Goal: Task Accomplishment & Management: Manage account settings

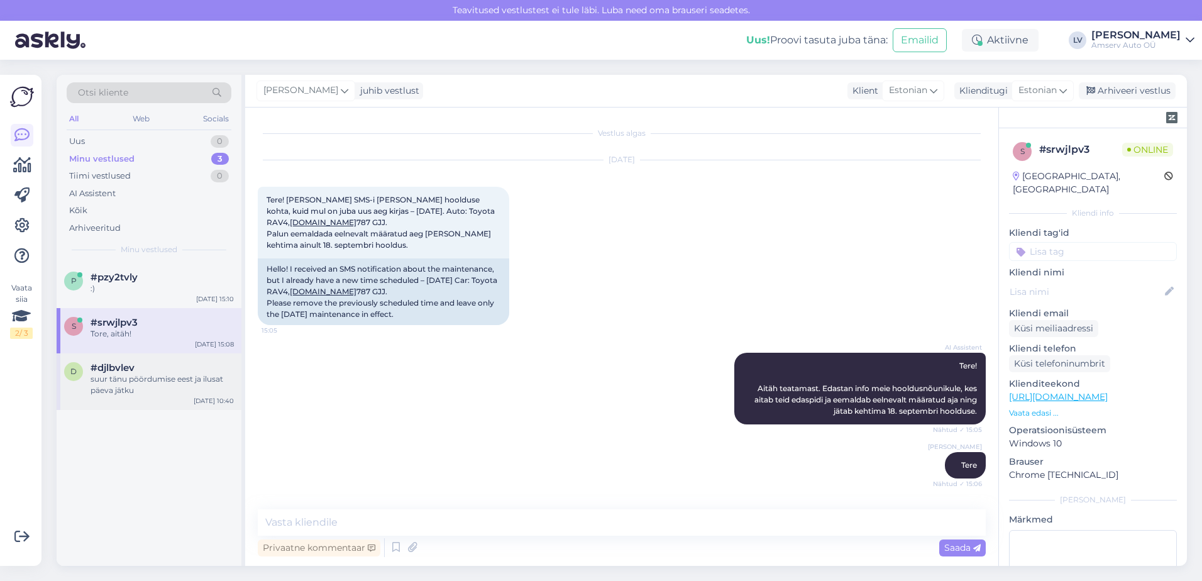
click at [118, 391] on div "suur tänu pöördumise eest ja ilusat päeva jätku" at bounding box center [162, 384] width 143 height 23
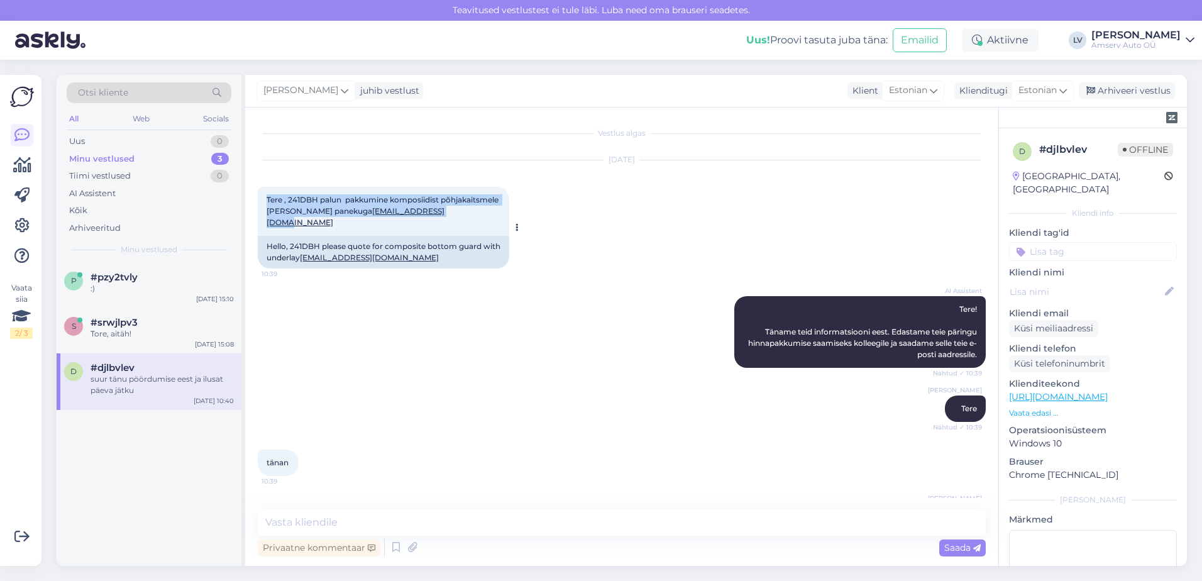
drag, startPoint x: 265, startPoint y: 199, endPoint x: 502, endPoint y: 214, distance: 236.9
click at [502, 214] on div "Tere , 241DBH palun pakkumine komposiidist põhjakaitsmele [PERSON_NAME] panekug…" at bounding box center [384, 211] width 252 height 49
copy span "Tere , 241DBH palun pakkumine komposiidist põhjakaitsmele [PERSON_NAME] panekug…"
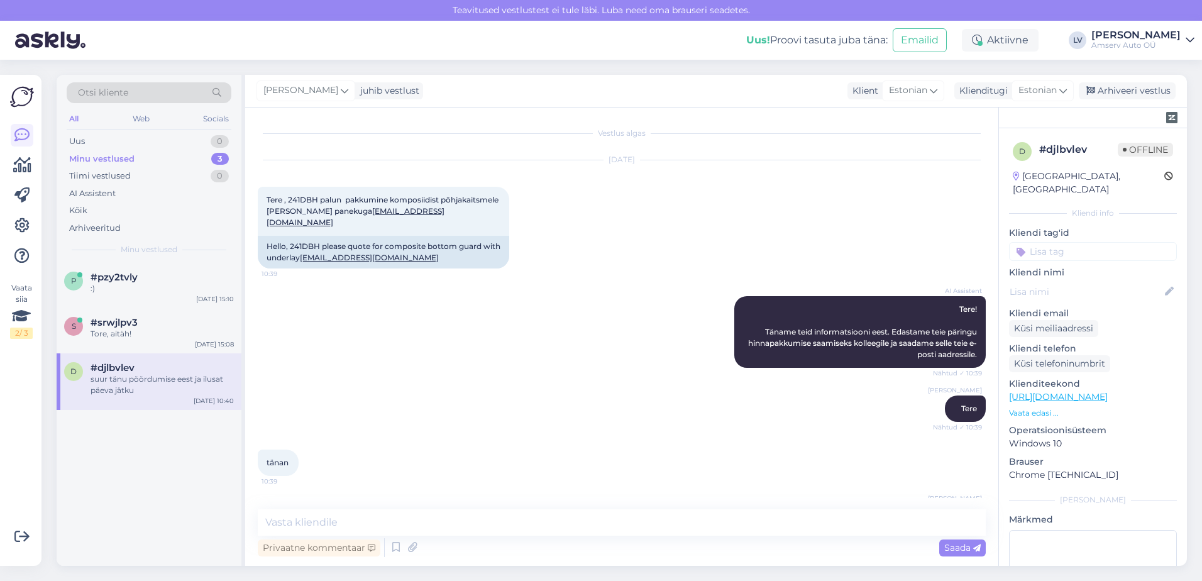
click at [1076, 242] on input at bounding box center [1093, 251] width 168 height 19
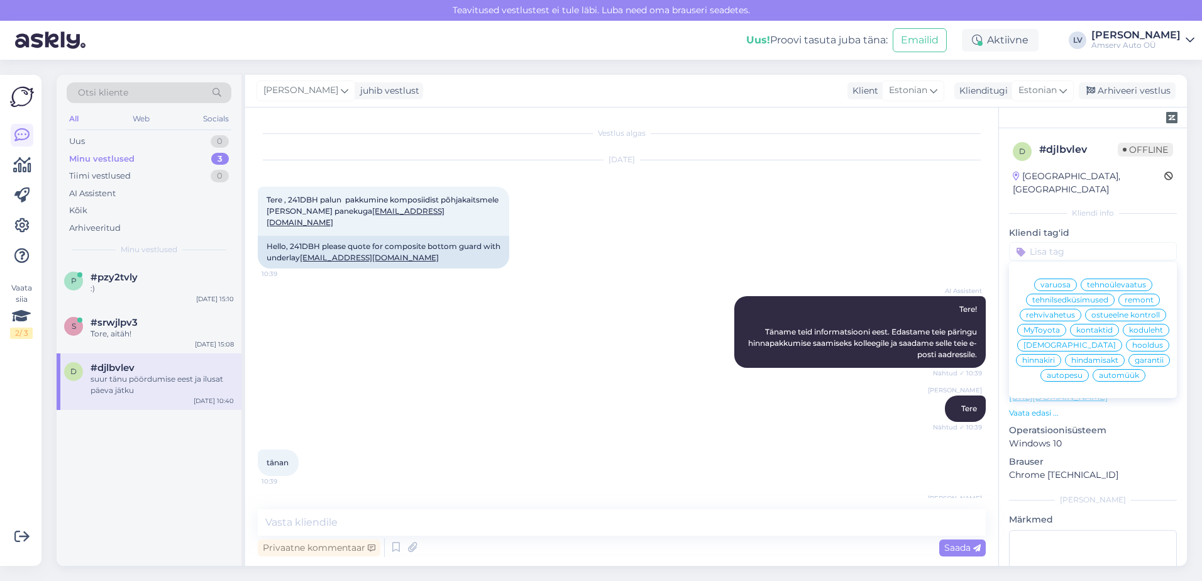
click at [1129, 296] on span "remont" at bounding box center [1139, 300] width 29 height 8
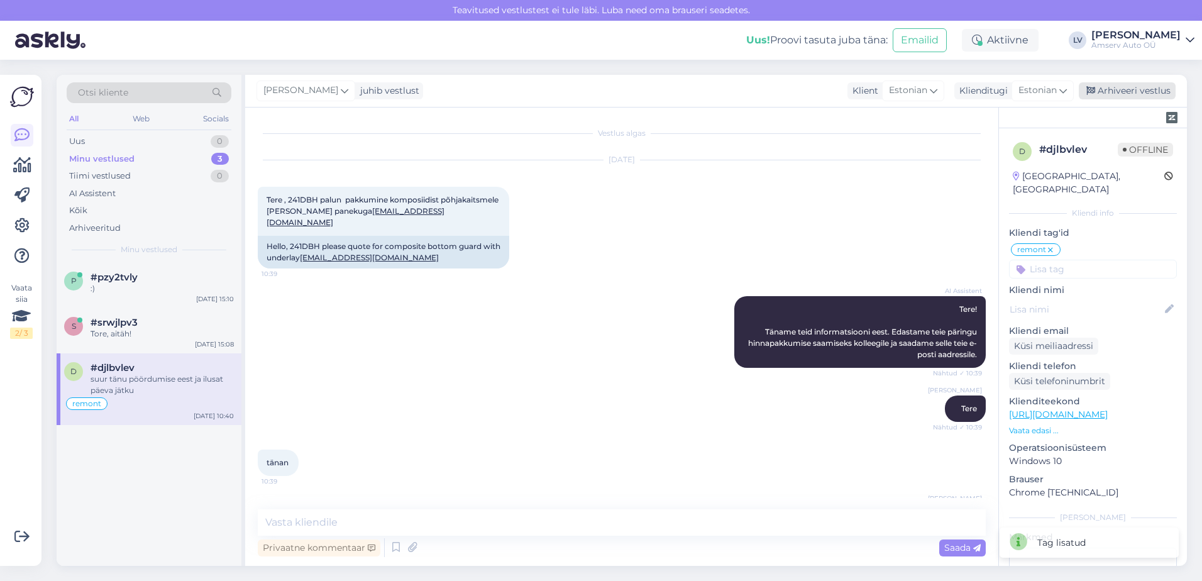
click at [1127, 86] on div "Arhiveeri vestlus" at bounding box center [1127, 90] width 97 height 17
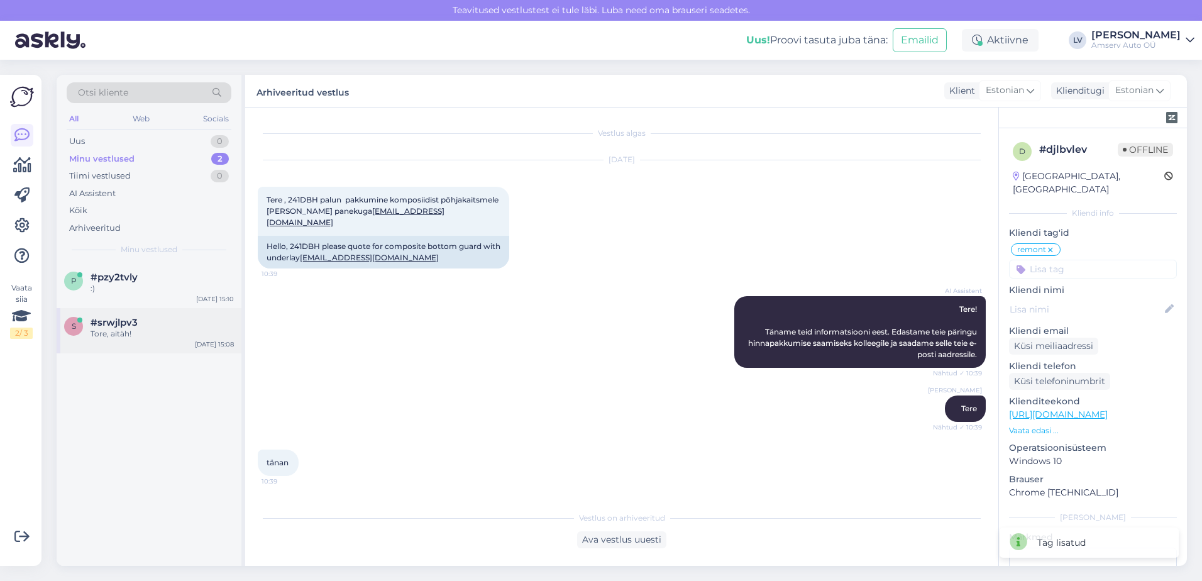
click at [175, 318] on div "#srwjlpv3" at bounding box center [162, 322] width 143 height 11
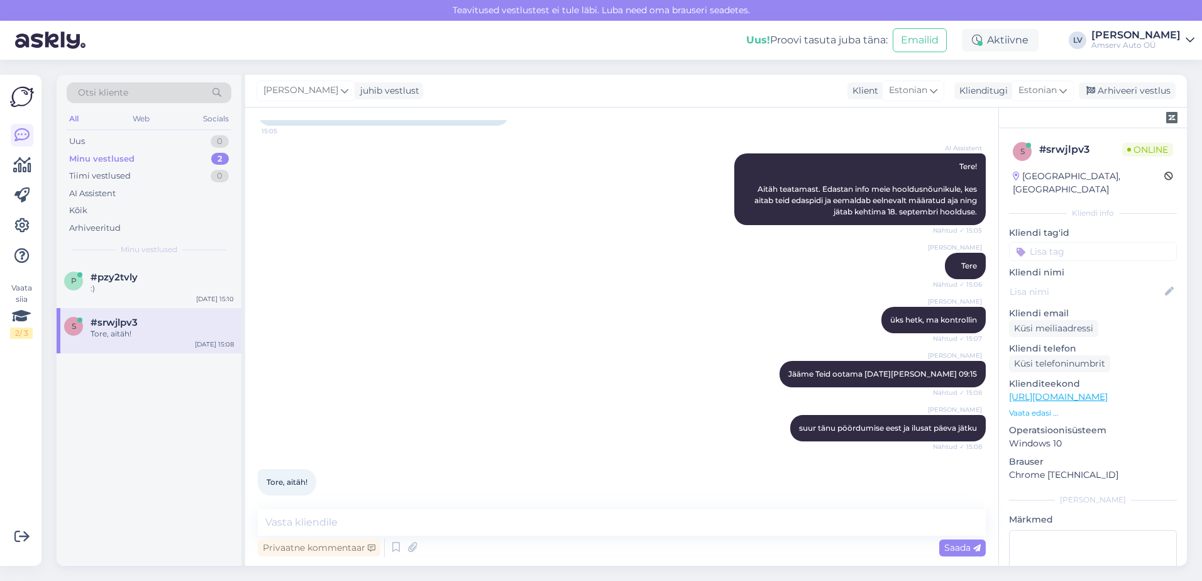
click at [1090, 242] on input at bounding box center [1093, 251] width 168 height 19
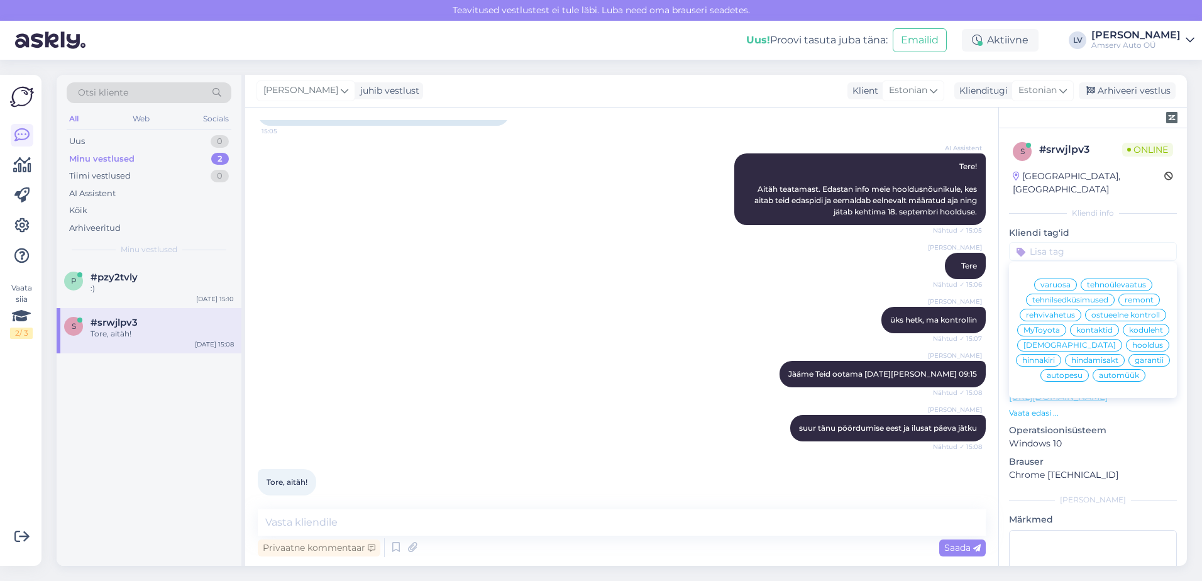
click at [1132, 348] on span "hooldus" at bounding box center [1147, 345] width 31 height 8
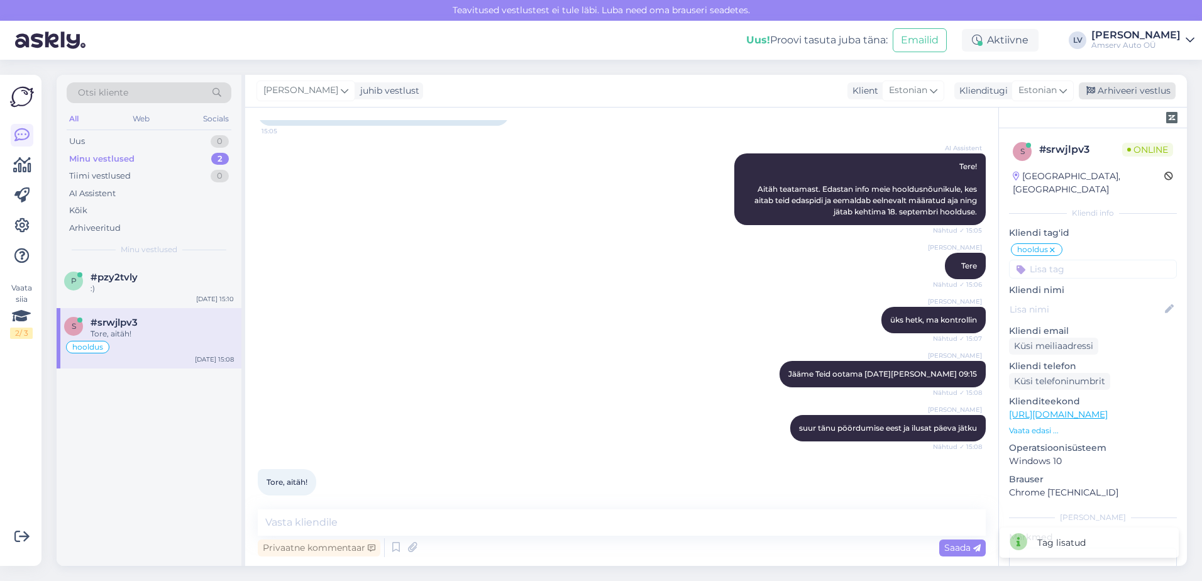
click at [1129, 92] on div "Arhiveeri vestlus" at bounding box center [1127, 90] width 97 height 17
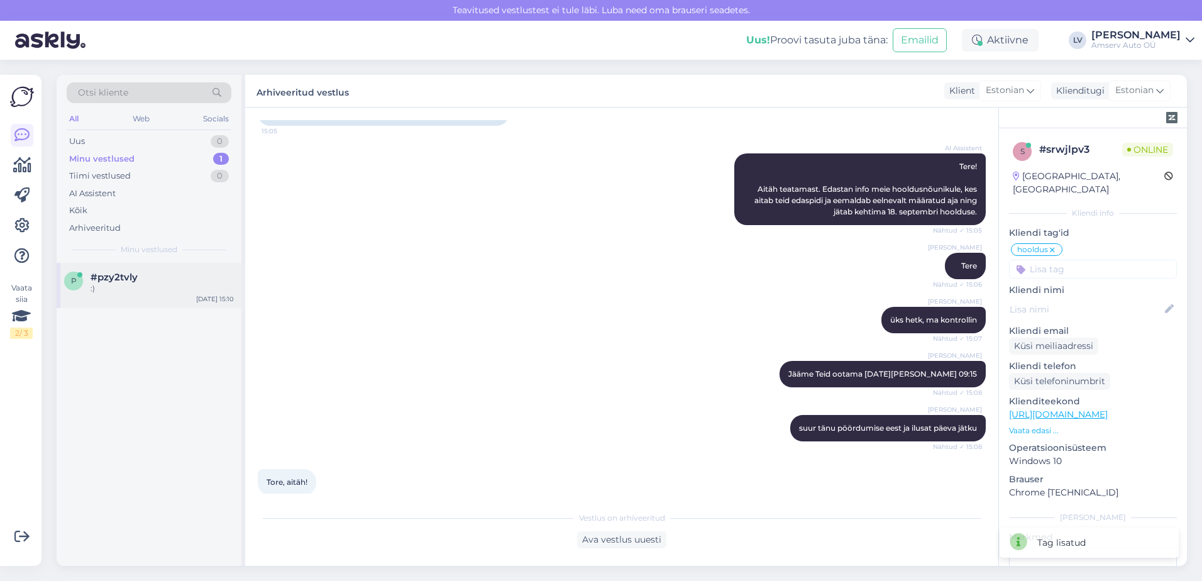
click at [174, 285] on div ":)" at bounding box center [162, 288] width 143 height 11
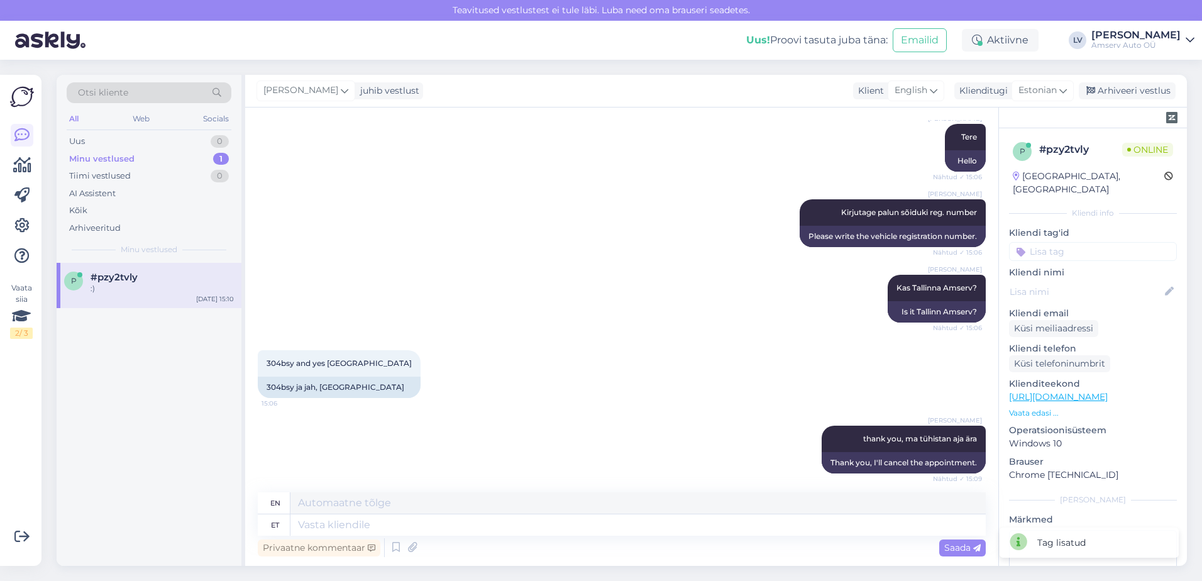
scroll to position [414, 0]
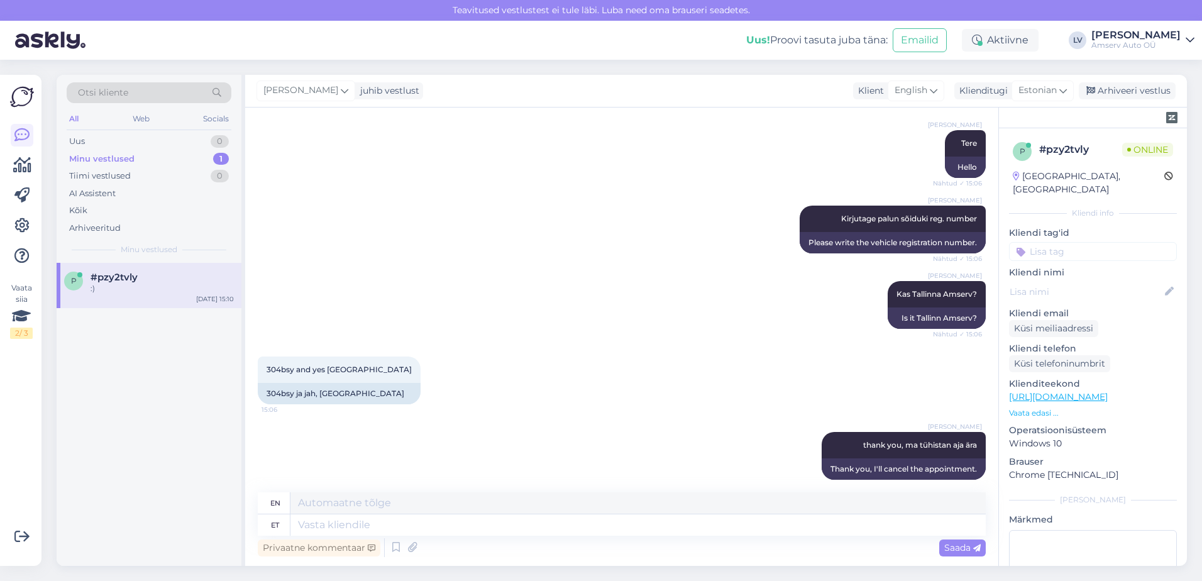
click at [1061, 242] on input at bounding box center [1093, 251] width 168 height 19
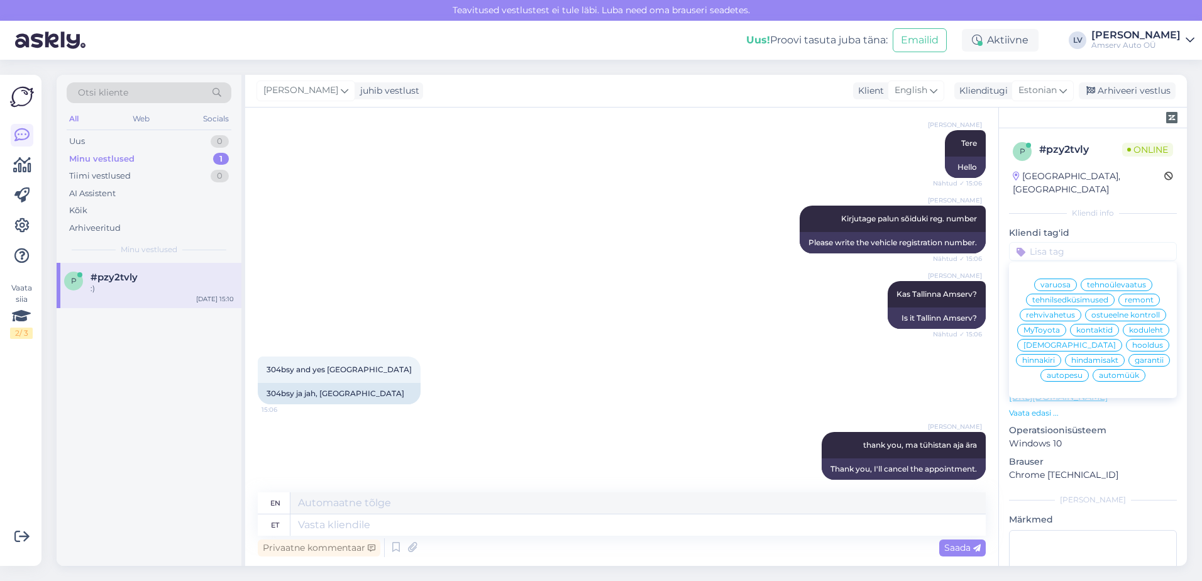
click at [1127, 296] on span "remont" at bounding box center [1139, 300] width 29 height 8
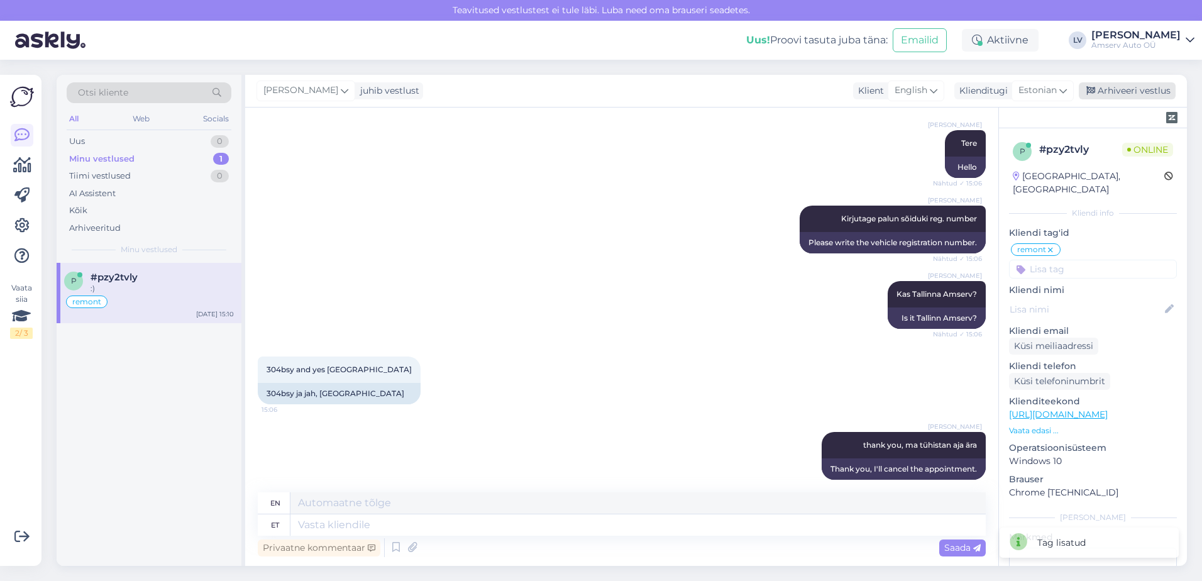
click at [1141, 94] on div "Arhiveeri vestlus" at bounding box center [1127, 90] width 97 height 17
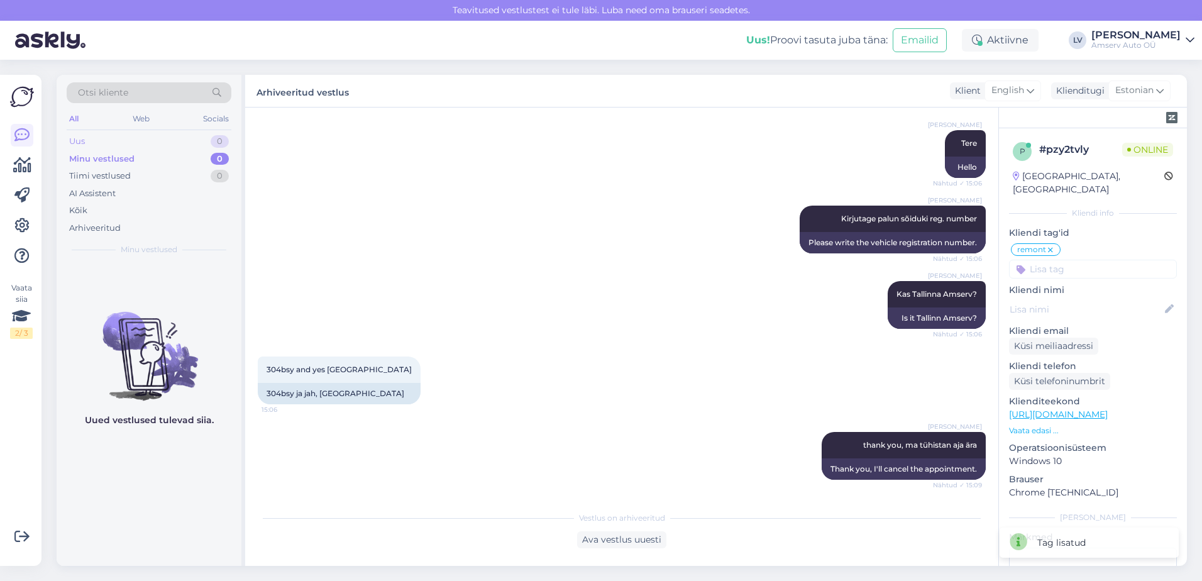
click at [145, 135] on div "Uus 0" at bounding box center [149, 142] width 165 height 18
